Goal: Task Accomplishment & Management: Manage account settings

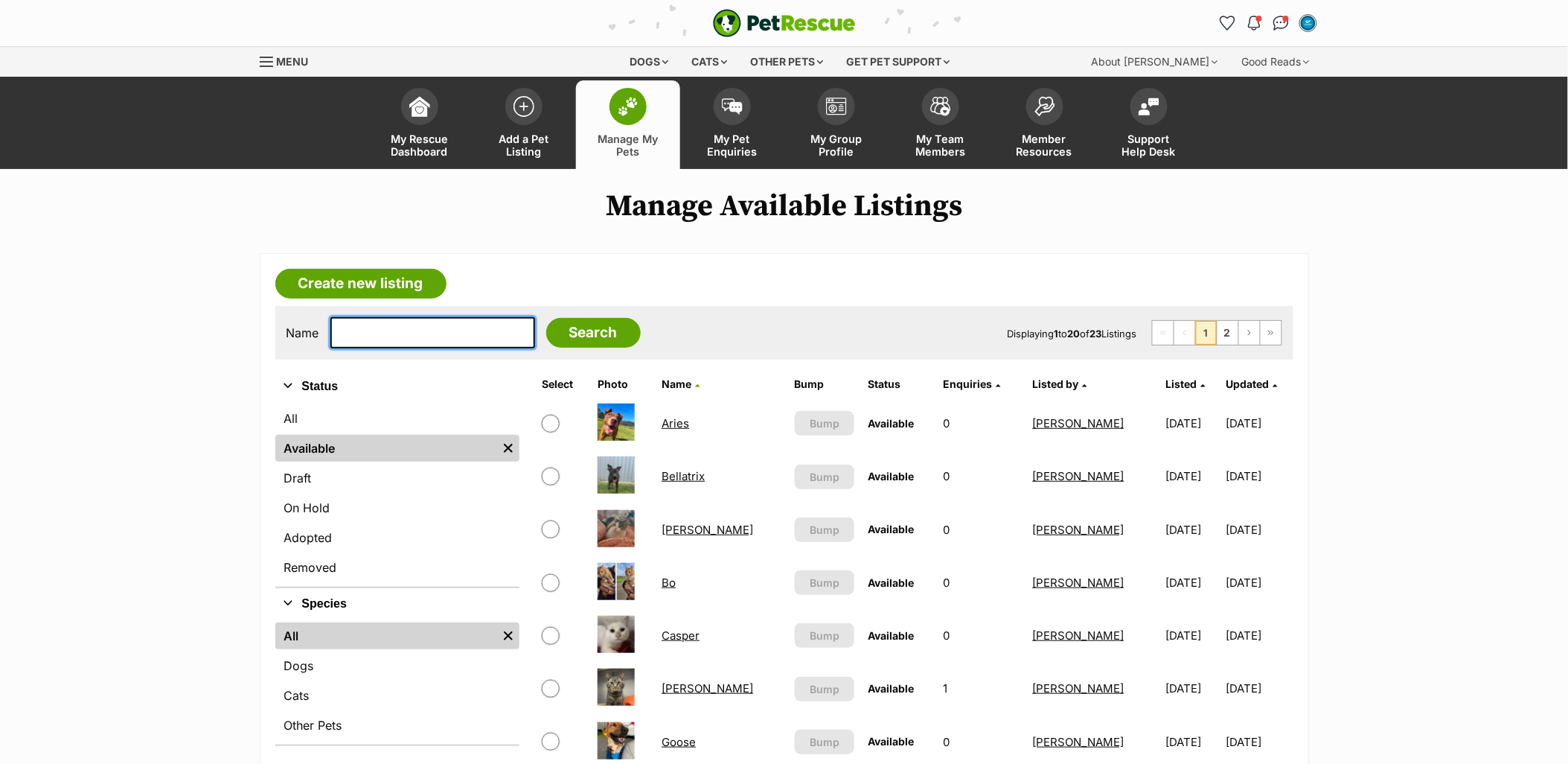
click at [391, 326] on input "text" at bounding box center [432, 332] width 204 height 32
type input "rose"
click at [547, 318] on input "Search" at bounding box center [593, 332] width 94 height 30
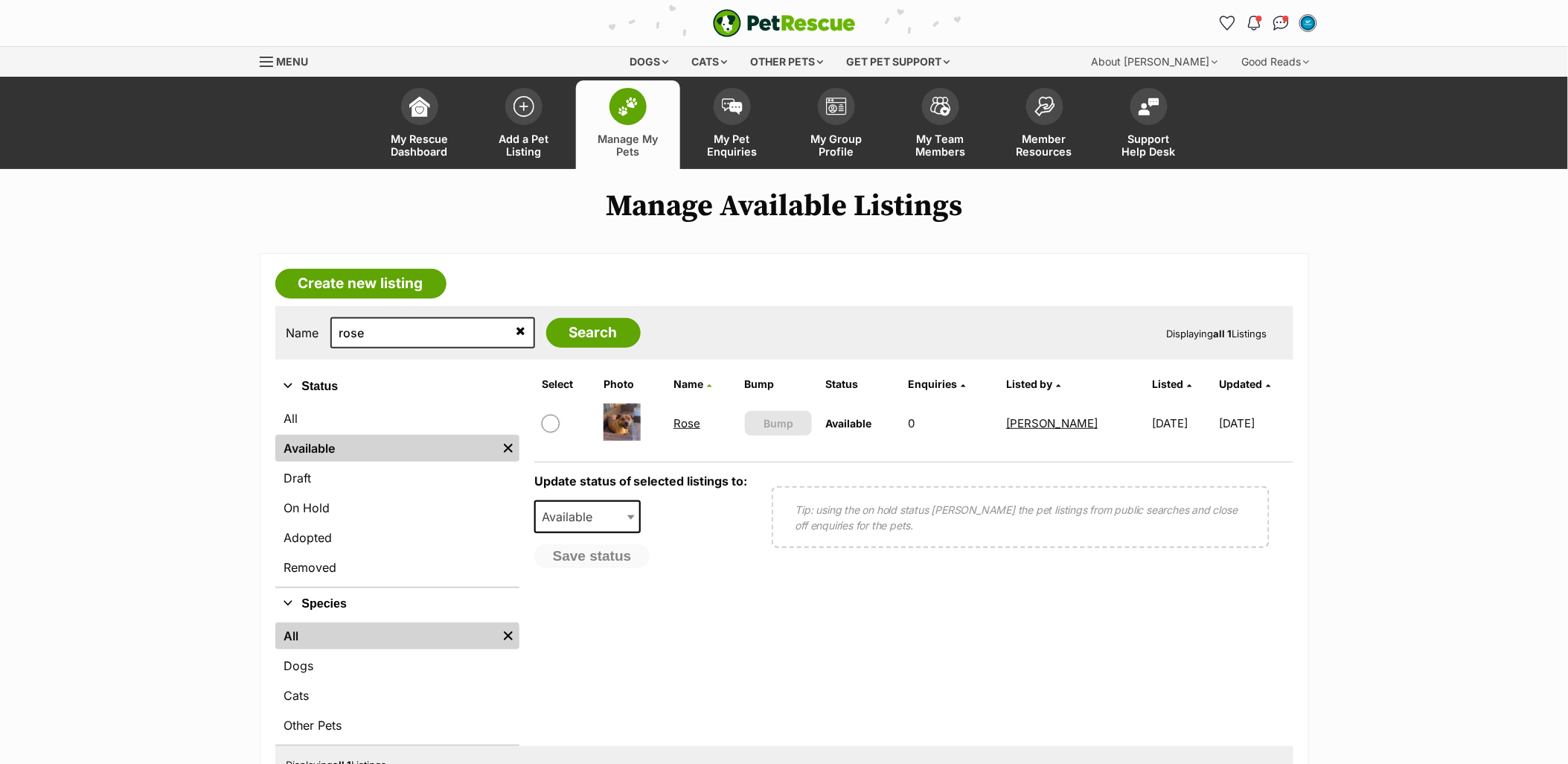
click at [678, 422] on link "Rose" at bounding box center [686, 423] width 26 height 14
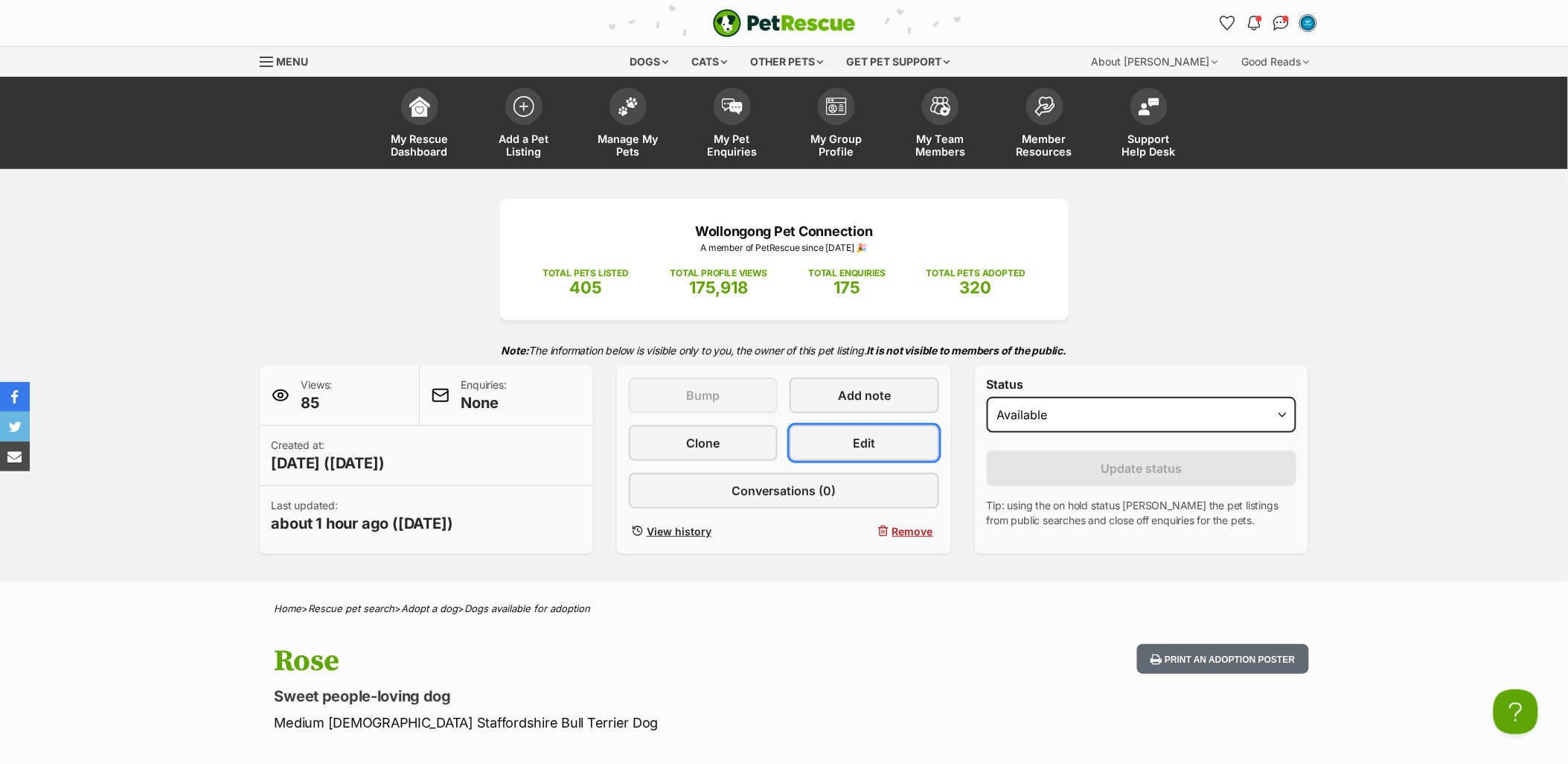
drag, startPoint x: 896, startPoint y: 434, endPoint x: 1483, endPoint y: 414, distance: 587.3
click at [896, 434] on link "Edit" at bounding box center [864, 443] width 149 height 36
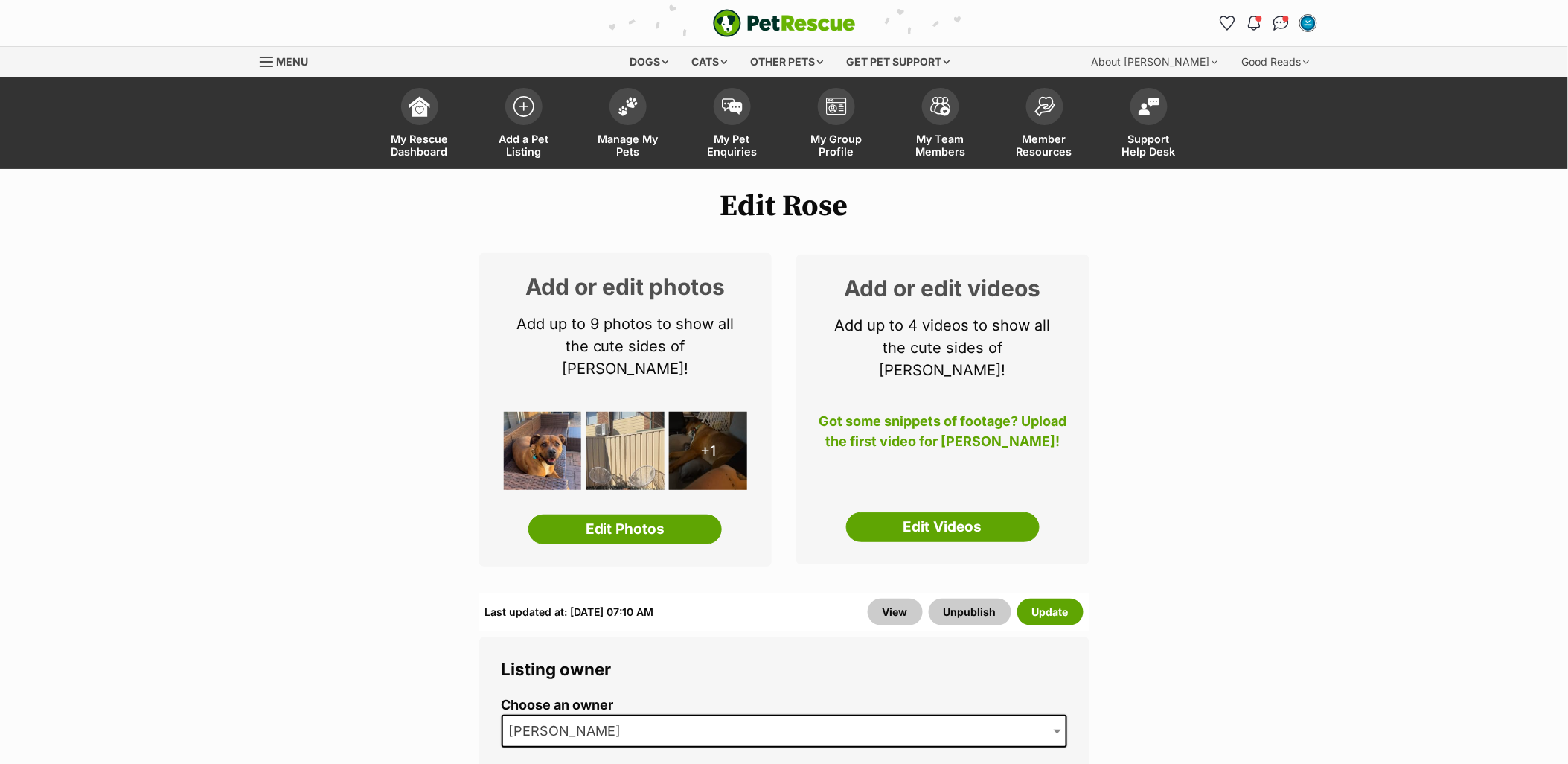
drag, startPoint x: 653, startPoint y: 503, endPoint x: 1517, endPoint y: 354, distance: 876.8
click at [653, 514] on link "Edit Photos" at bounding box center [625, 529] width 193 height 30
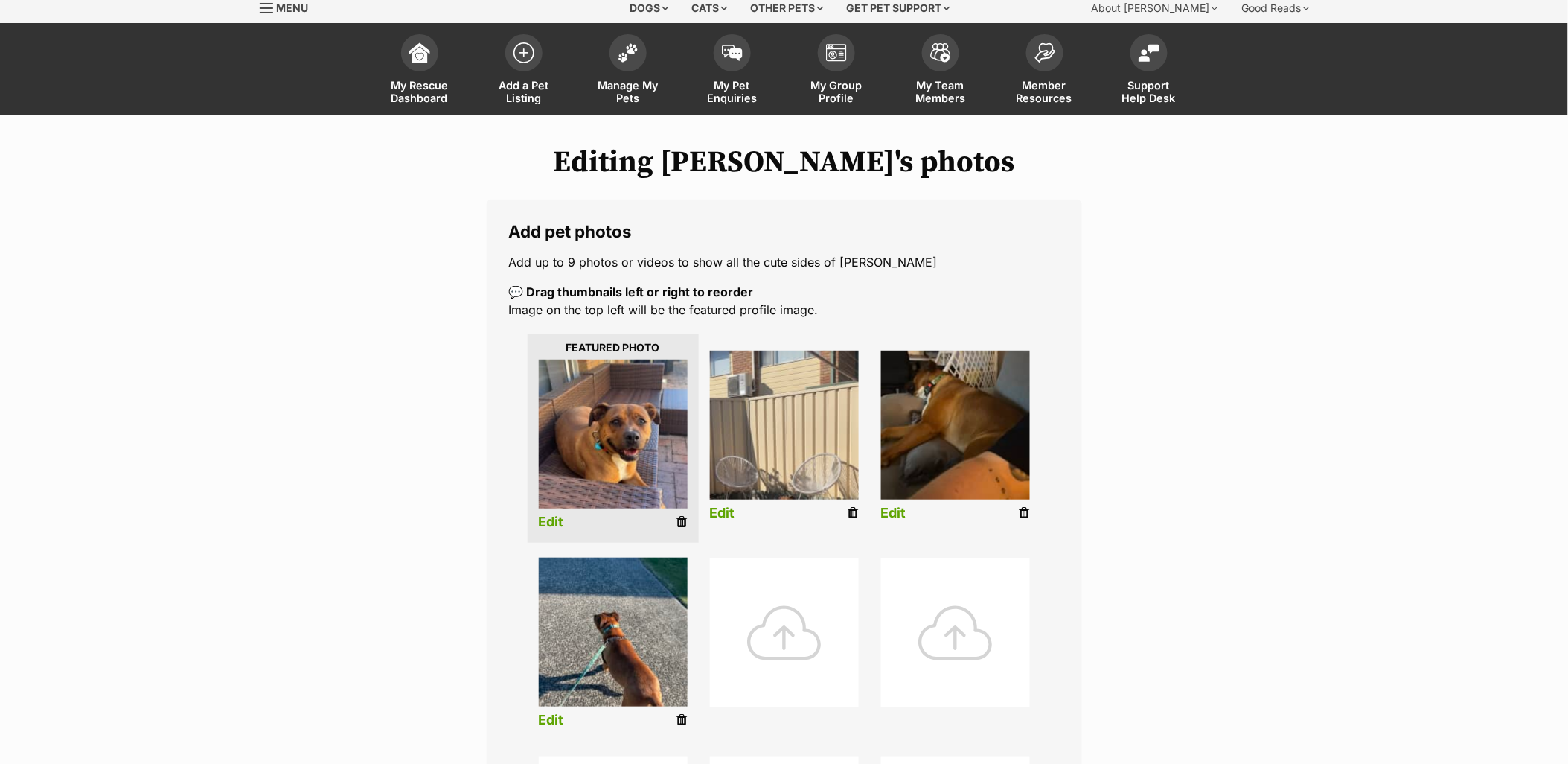
scroll to position [83, 0]
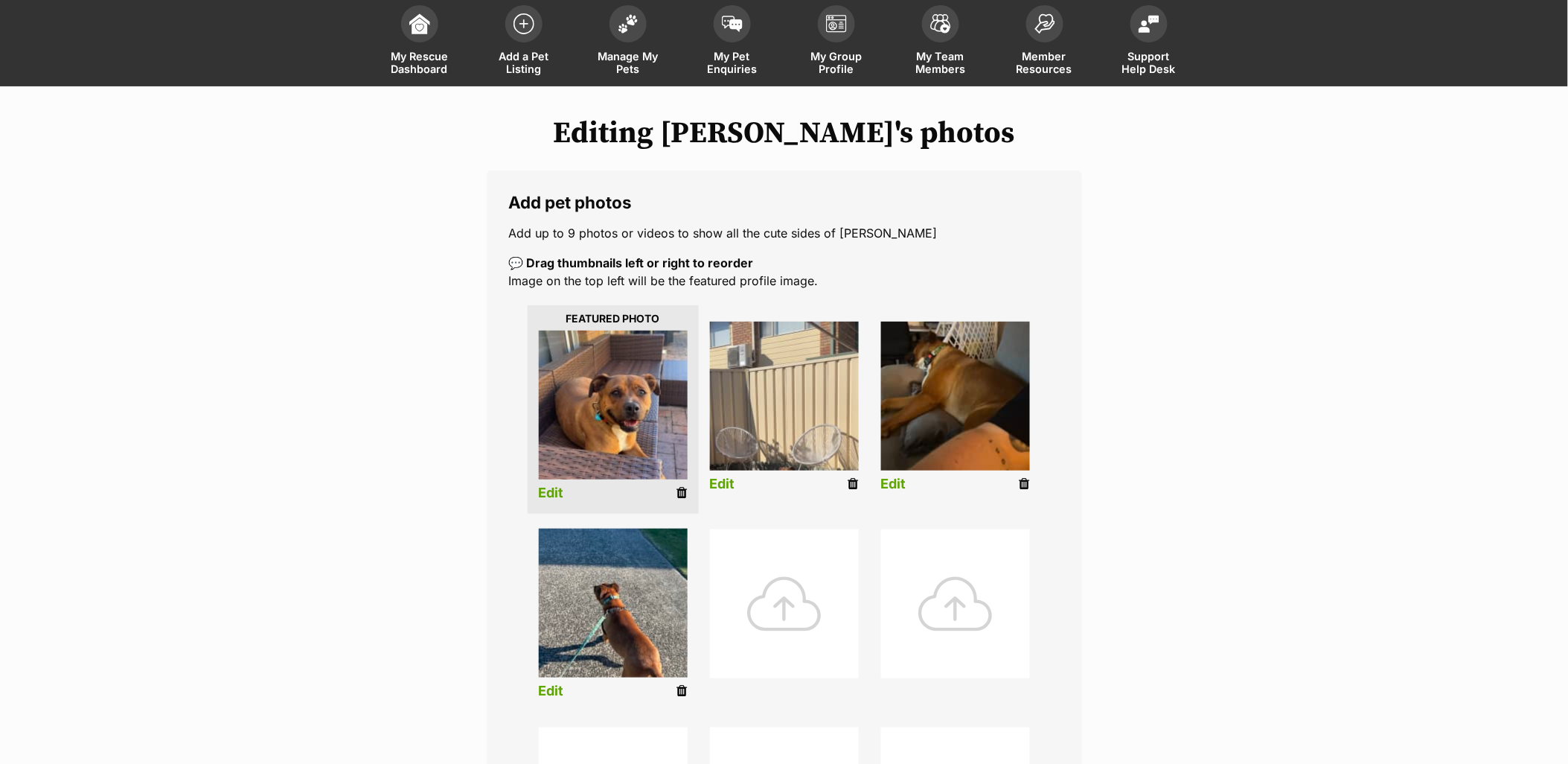
click at [804, 654] on div at bounding box center [784, 604] width 149 height 149
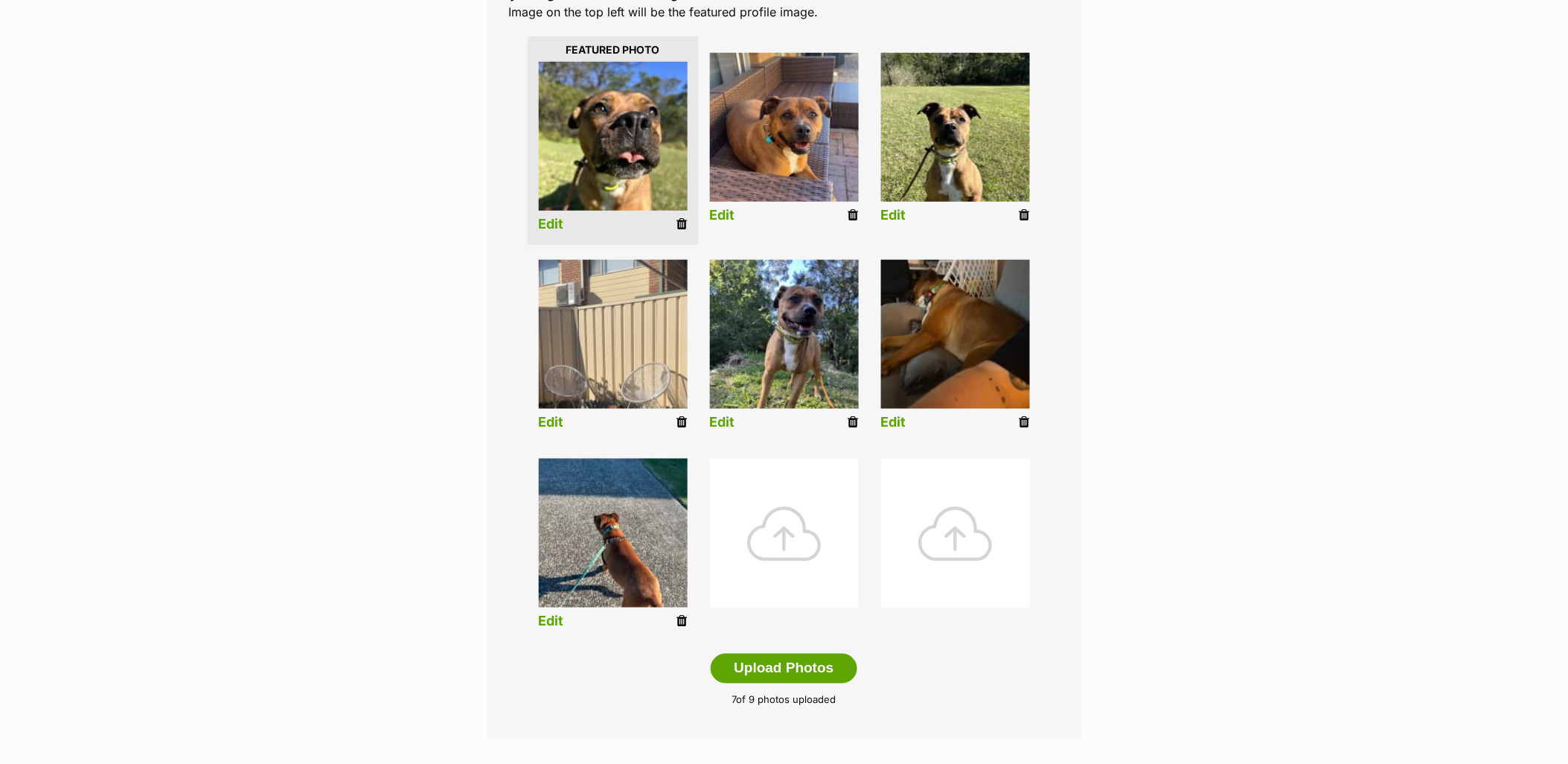
scroll to position [413, 0]
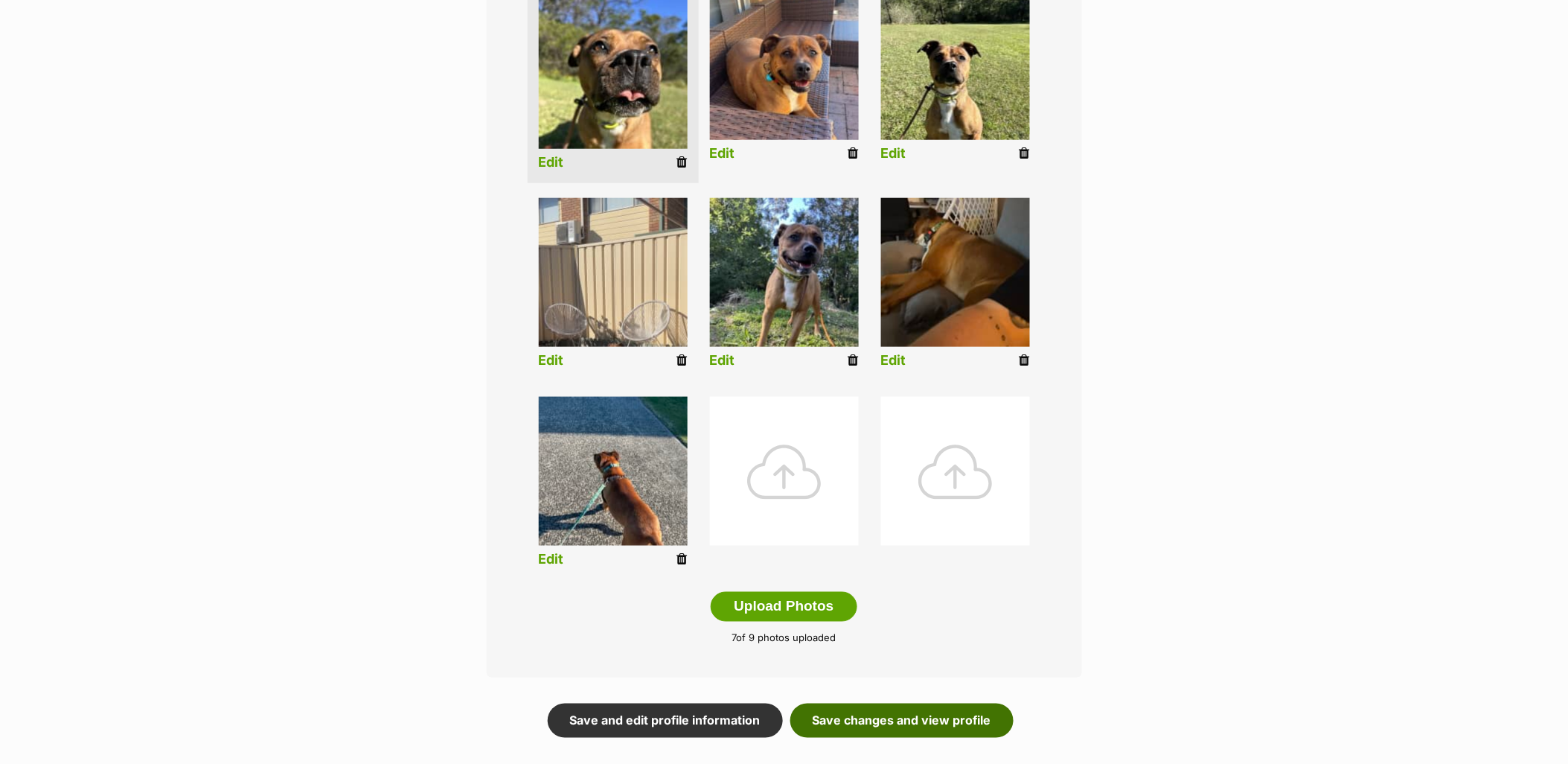
click at [915, 715] on link "Save changes and view profile" at bounding box center [901, 721] width 223 height 34
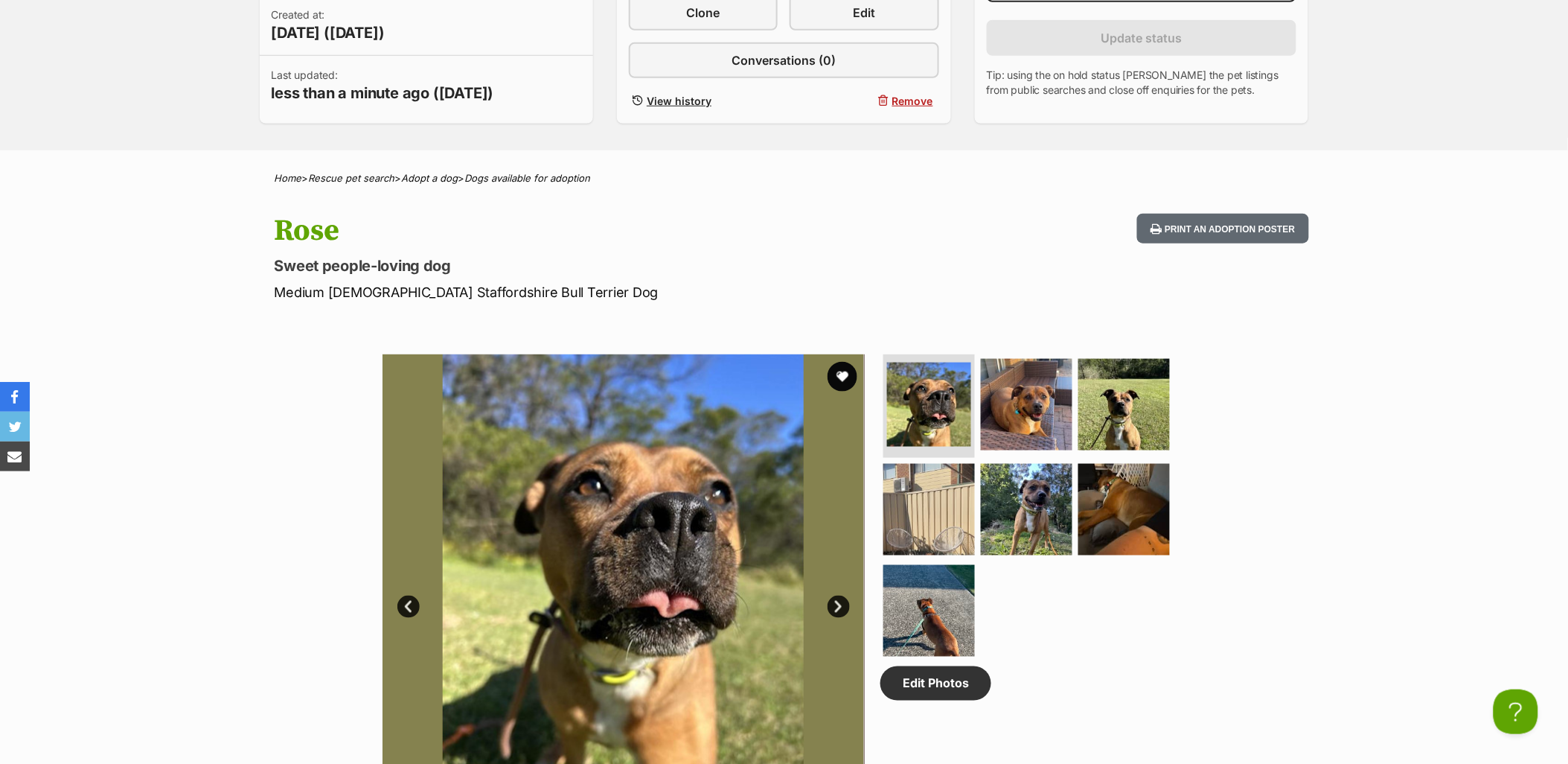
scroll to position [578, 0]
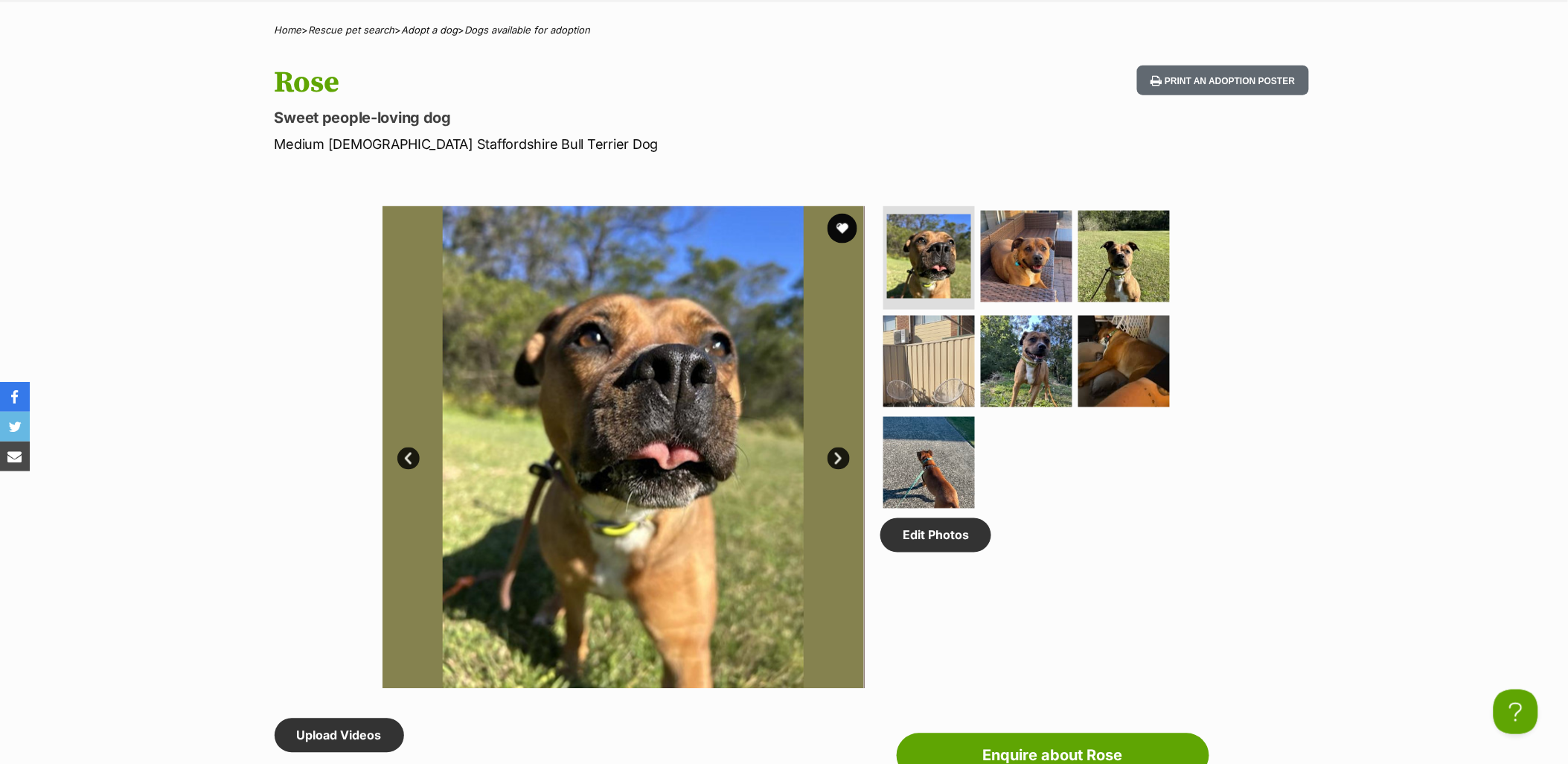
drag, startPoint x: 844, startPoint y: 455, endPoint x: 858, endPoint y: 434, distance: 25.2
click at [844, 455] on link "Next" at bounding box center [838, 458] width 22 height 22
